Goal: Task Accomplishment & Management: Manage account settings

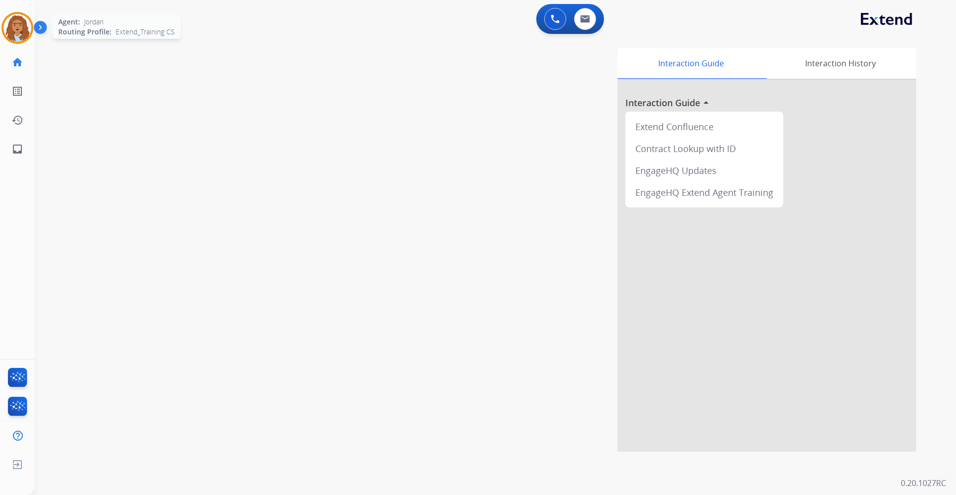
click at [15, 26] on img at bounding box center [17, 28] width 28 height 28
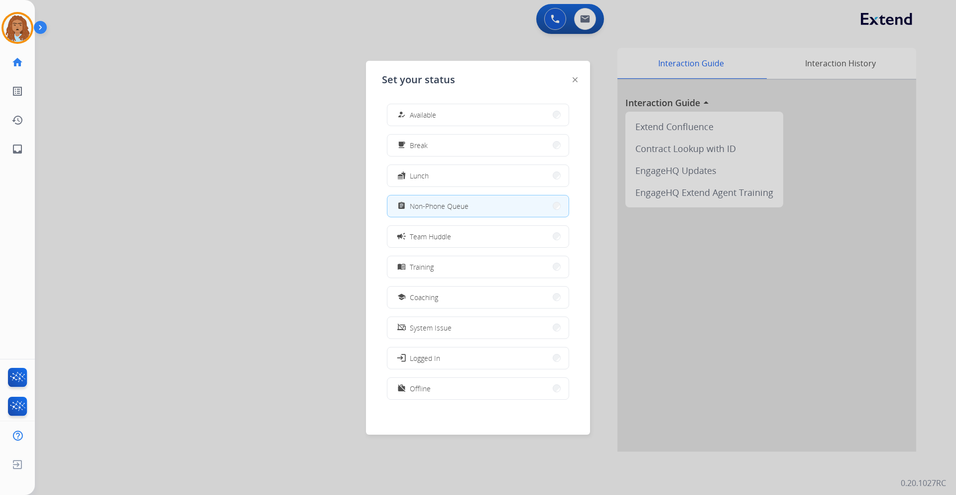
click at [197, 376] on div at bounding box center [478, 247] width 956 height 495
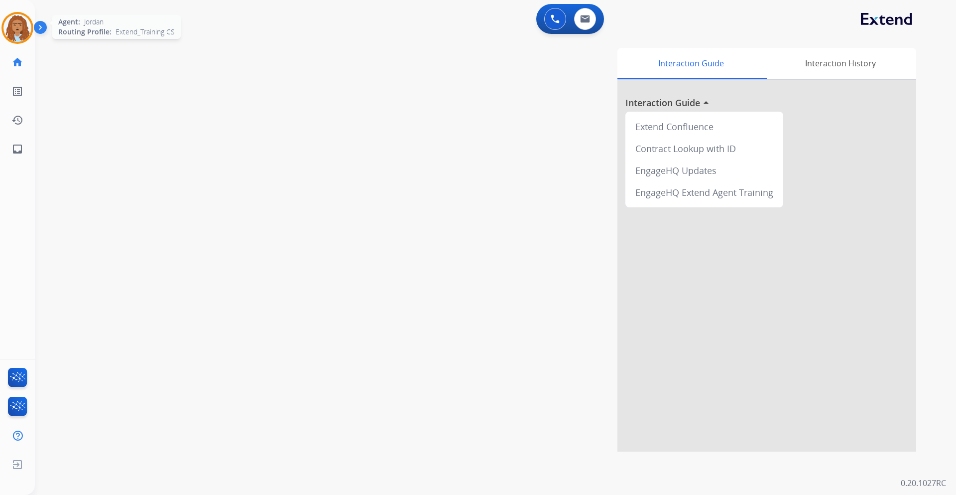
click at [23, 22] on img at bounding box center [17, 28] width 28 height 28
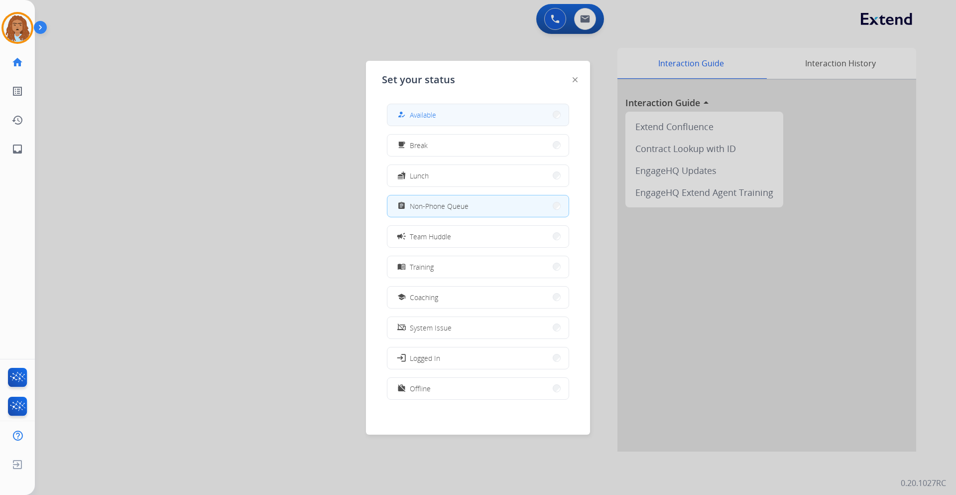
click at [491, 123] on button "how_to_reg Available" at bounding box center [478, 114] width 181 height 21
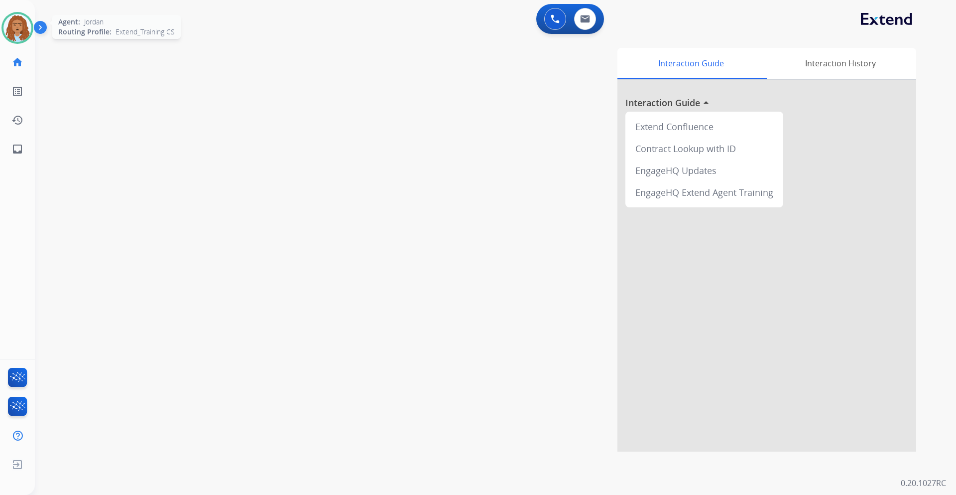
click at [15, 29] on img at bounding box center [17, 28] width 28 height 28
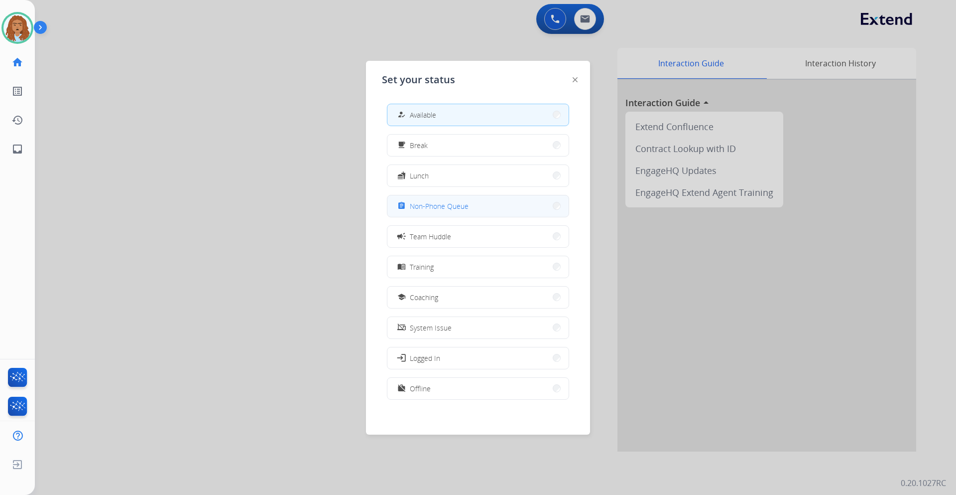
click at [456, 200] on div "assignment Non-Phone Queue" at bounding box center [432, 206] width 73 height 12
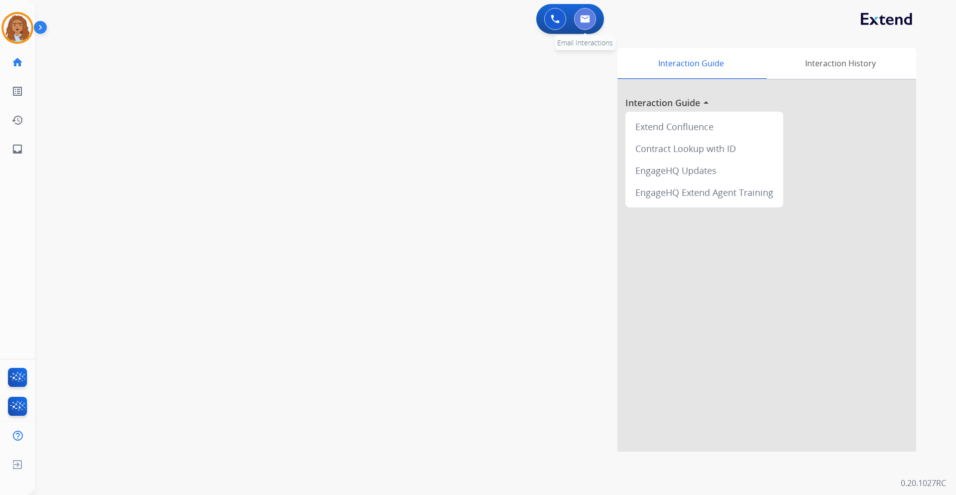
click at [586, 22] on img at bounding box center [585, 19] width 10 height 8
select select "**********"
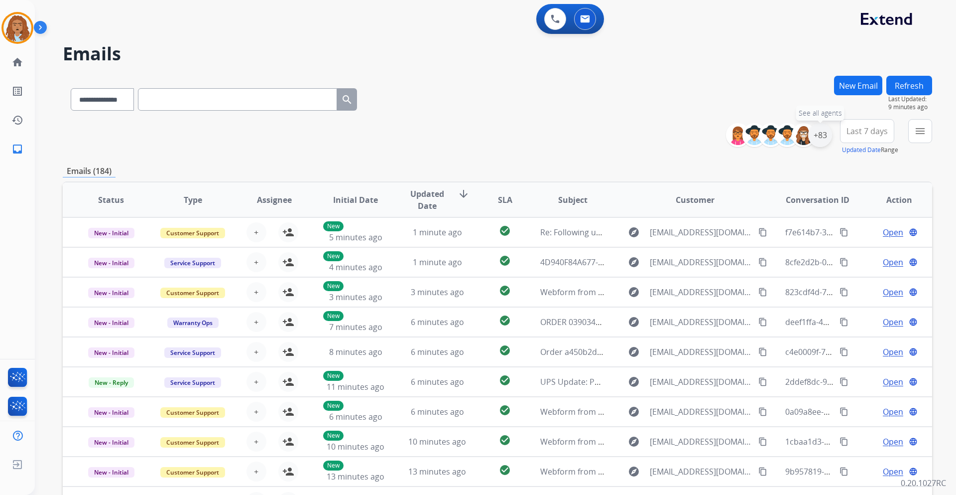
click at [818, 135] on div "+83" at bounding box center [821, 135] width 24 height 24
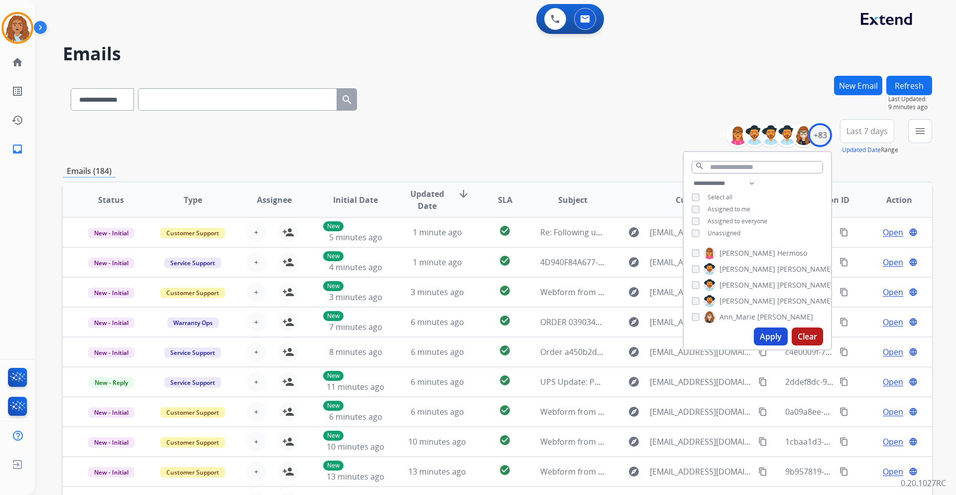
click at [766, 341] on button "Apply" at bounding box center [771, 336] width 34 height 18
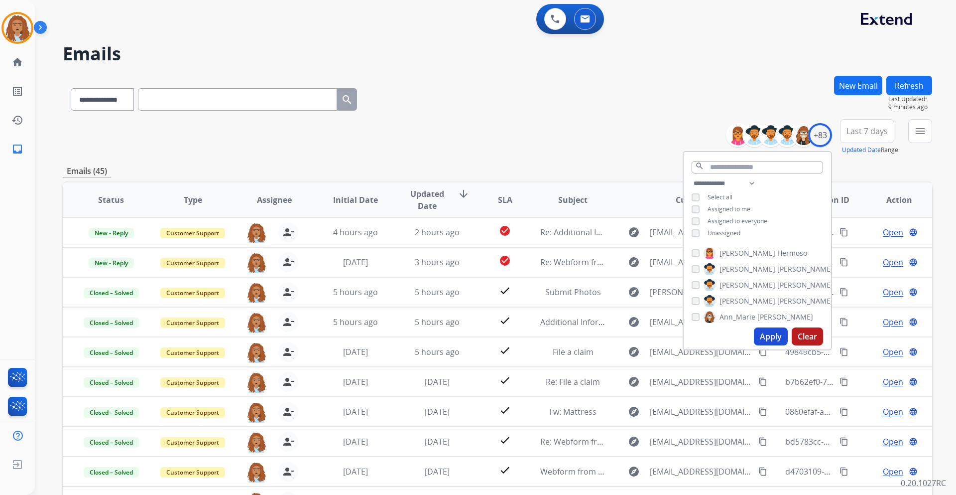
click at [607, 109] on div "**********" at bounding box center [498, 97] width 870 height 43
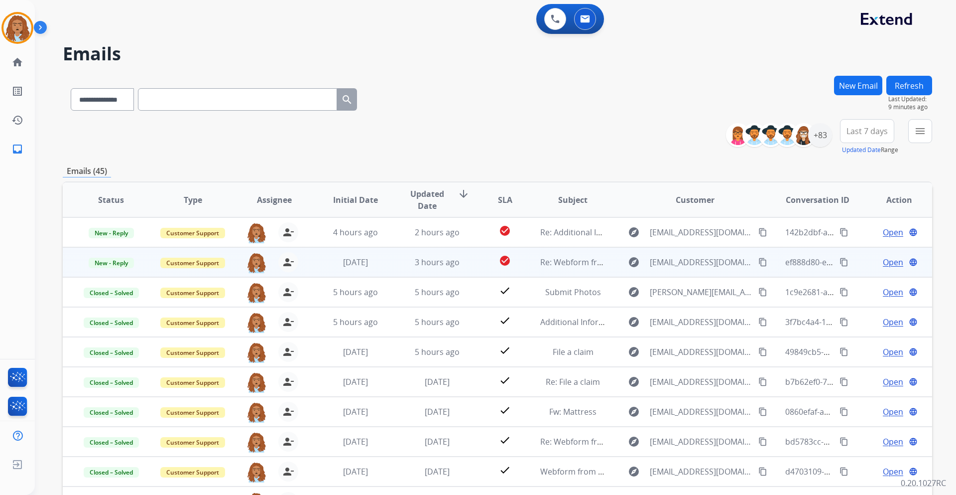
click at [887, 264] on span "Open" at bounding box center [893, 262] width 20 height 12
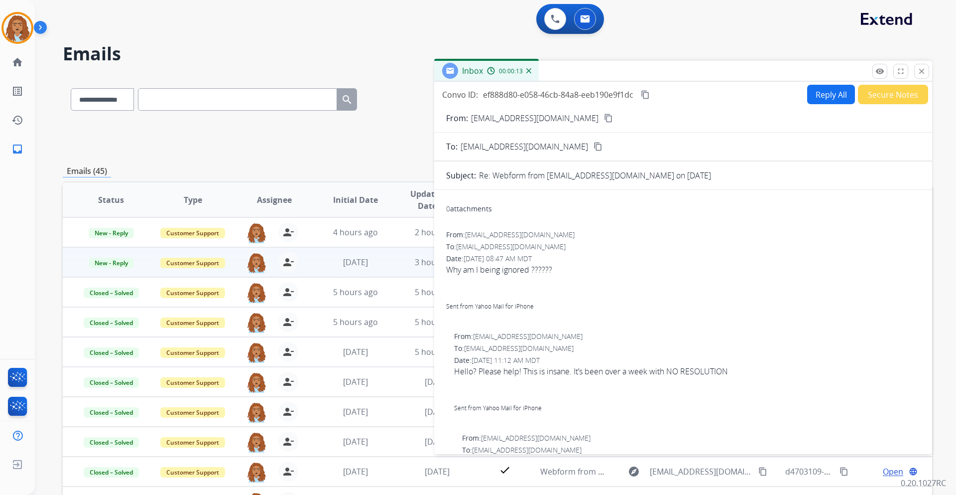
click at [604, 119] on mat-icon "content_copy" at bounding box center [608, 118] width 9 height 9
click at [881, 76] on button "remove_red_eye Logs" at bounding box center [880, 71] width 15 height 15
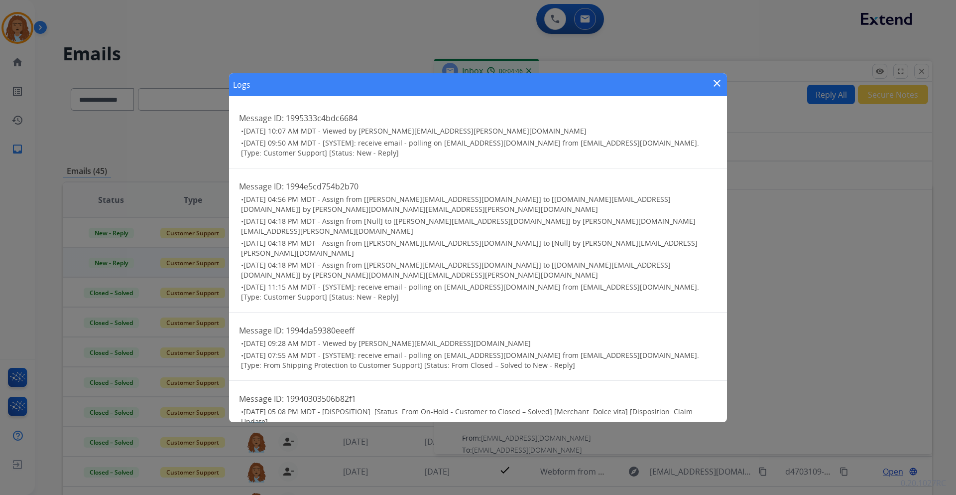
click at [716, 83] on mat-icon "close" at bounding box center [717, 83] width 12 height 12
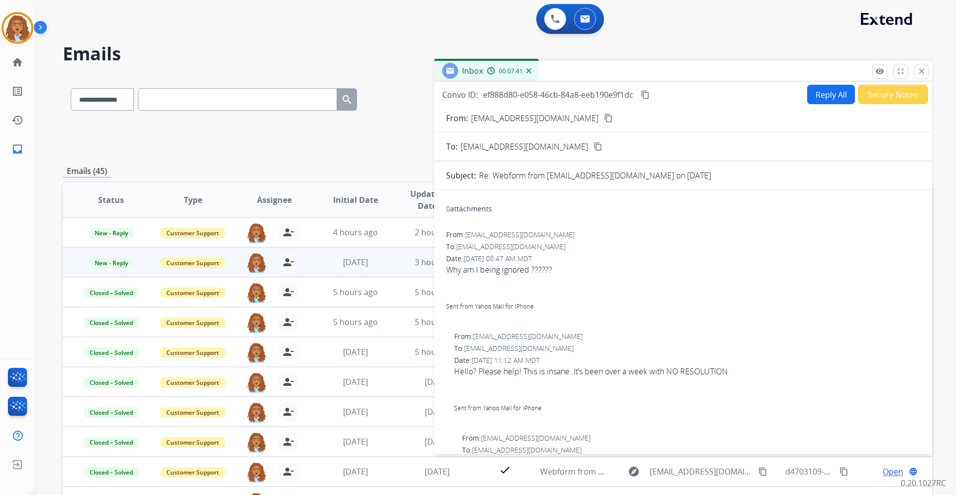
click at [321, 105] on input "text" at bounding box center [237, 99] width 199 height 22
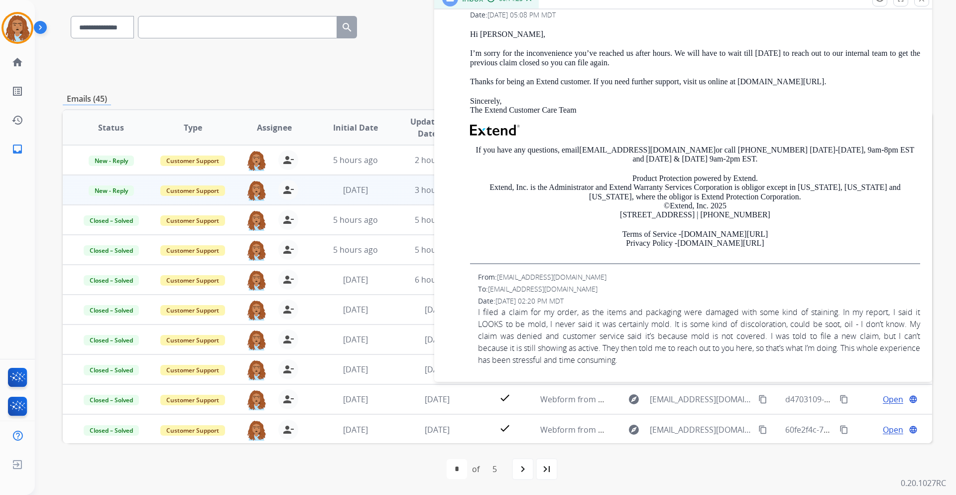
click at [54, 131] on div "**********" at bounding box center [484, 211] width 898 height 495
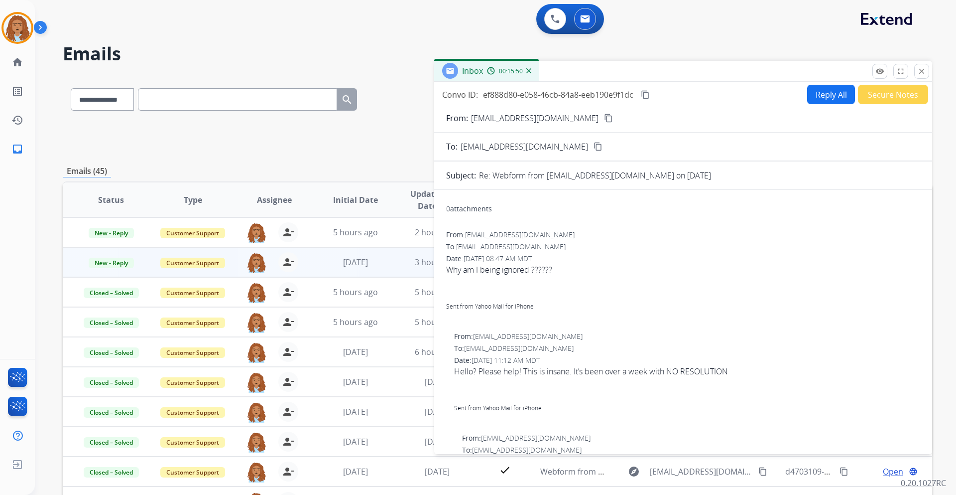
click at [649, 94] on mat-icon "content_copy" at bounding box center [645, 94] width 9 height 9
click at [927, 73] on button "close Close" at bounding box center [922, 71] width 15 height 15
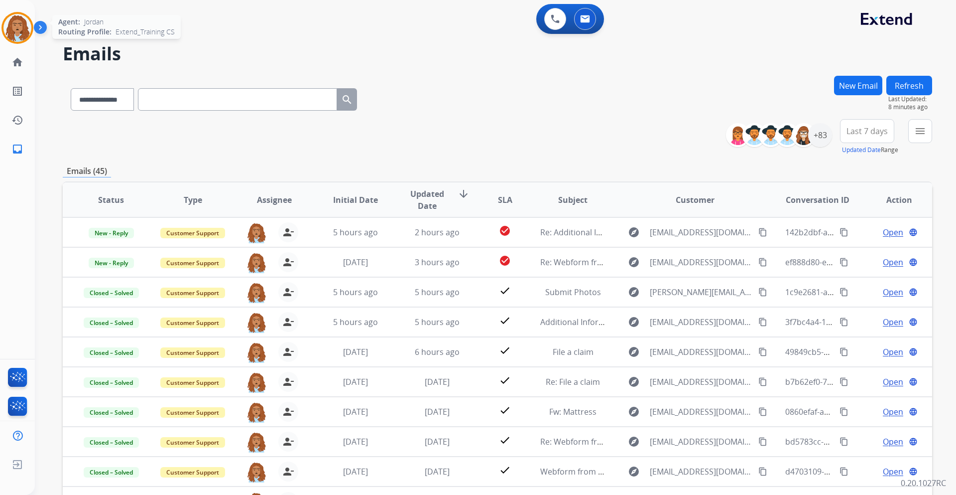
click at [22, 27] on img at bounding box center [17, 28] width 28 height 28
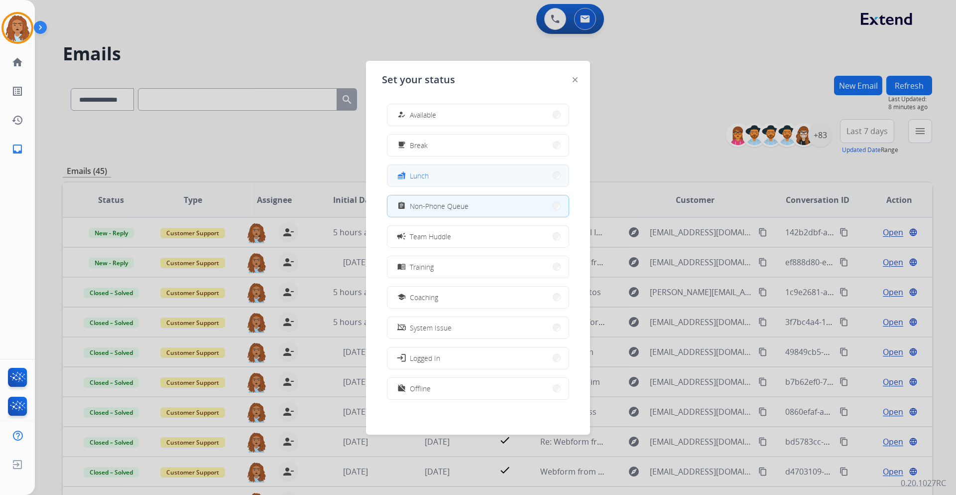
click at [450, 174] on button "fastfood Lunch" at bounding box center [478, 175] width 181 height 21
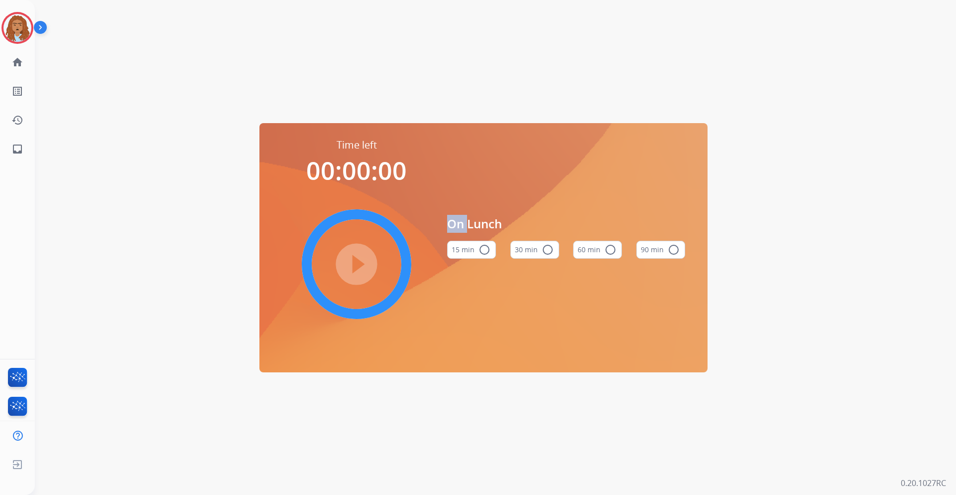
click at [608, 250] on mat-icon "radio_button_unchecked" at bounding box center [611, 250] width 12 height 12
click at [351, 258] on mat-icon "play_circle_filled" at bounding box center [357, 264] width 12 height 12
